Goal: Task Accomplishment & Management: Manage account settings

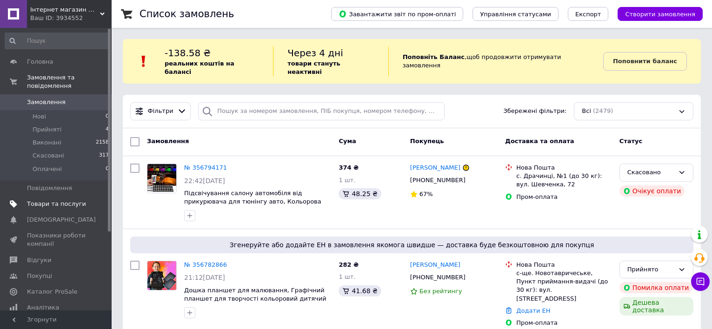
click at [58, 200] on span "Товари та послуги" at bounding box center [56, 204] width 59 height 8
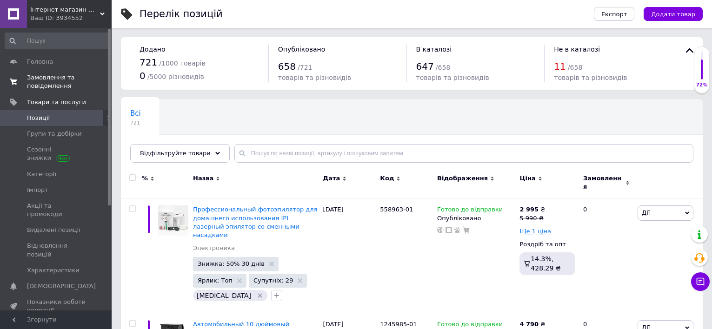
click at [48, 84] on span "Замовлення та повідомлення" at bounding box center [56, 81] width 59 height 17
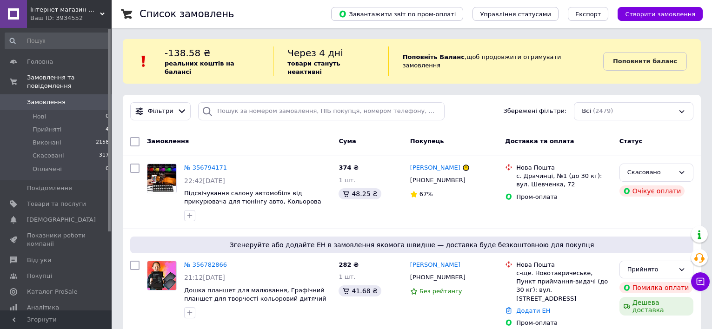
click at [54, 98] on span "Замовлення" at bounding box center [46, 102] width 39 height 8
click at [58, 98] on span "Замовлення" at bounding box center [46, 102] width 39 height 8
click at [61, 98] on span "Замовлення" at bounding box center [56, 102] width 59 height 8
click at [67, 98] on span "Замовлення" at bounding box center [56, 102] width 59 height 8
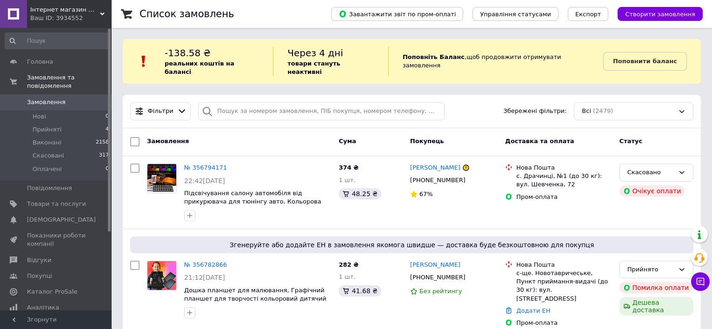
click at [43, 98] on span "Замовлення" at bounding box center [46, 102] width 39 height 8
click at [67, 98] on span "Замовлення" at bounding box center [56, 102] width 59 height 8
